Goal: Information Seeking & Learning: Learn about a topic

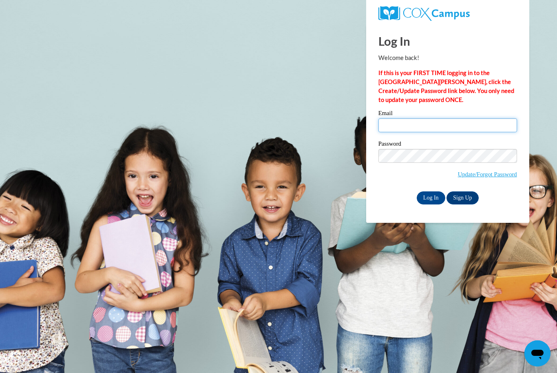
type input "[EMAIL_ADDRESS][DOMAIN_NAME]"
click at [431, 197] on input "Log In" at bounding box center [431, 197] width 29 height 13
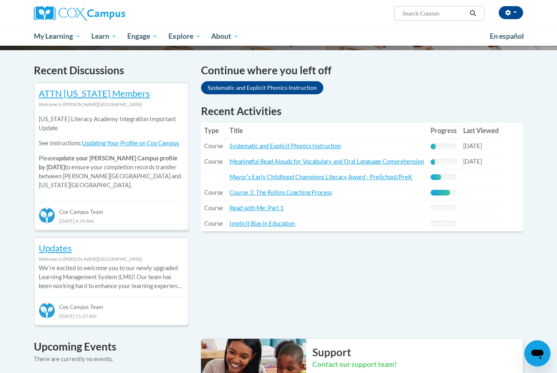
scroll to position [236, 0]
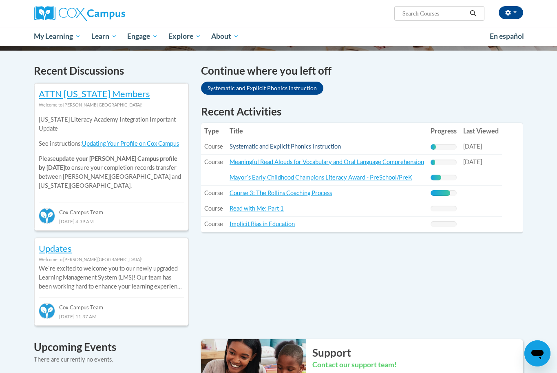
click at [312, 147] on link "Systematic and Explicit Phonics Instruction" at bounding box center [285, 146] width 111 height 7
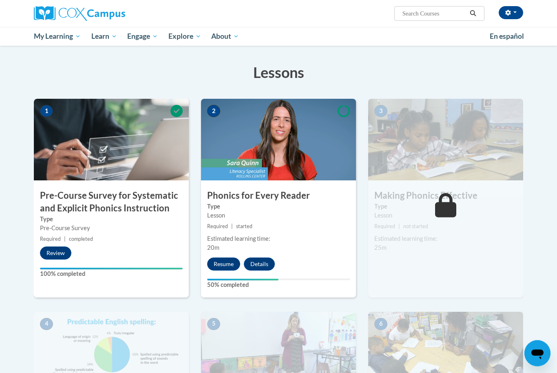
scroll to position [126, 0]
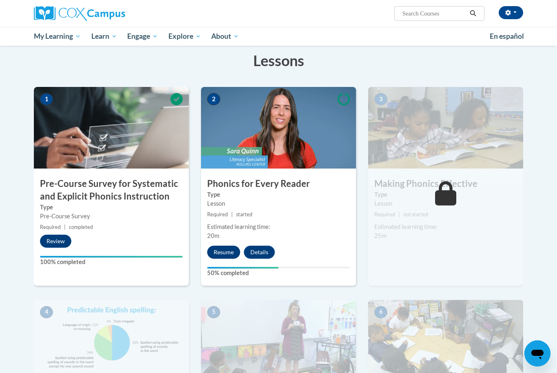
click at [221, 256] on button "Resume" at bounding box center [223, 251] width 33 height 13
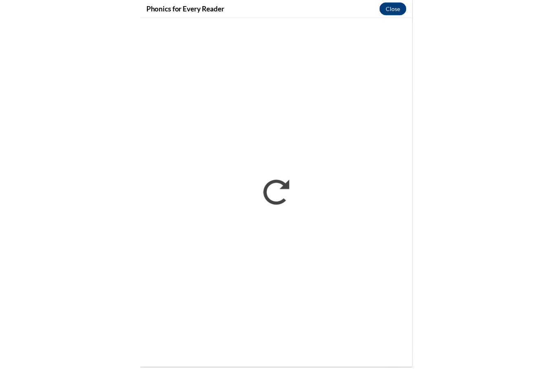
scroll to position [74, 0]
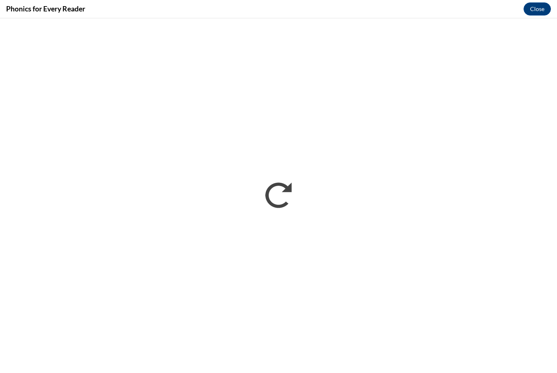
click at [0, 0] on html "SKYLA Holmes (America/New_York UTC-04:00) My Profile Inbox My Transcripts Log O…" at bounding box center [278, 112] width 557 height 373
